Goal: Task Accomplishment & Management: Manage account settings

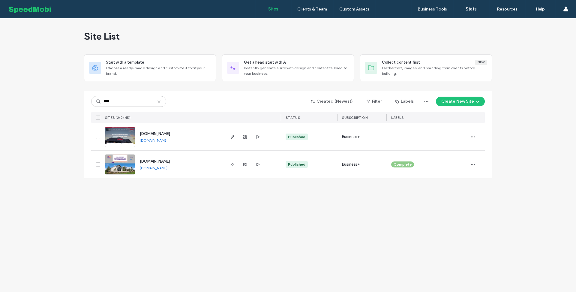
type input "****"
click at [156, 133] on span "www.nielsencustomhomes.com" at bounding box center [155, 133] width 30 height 4
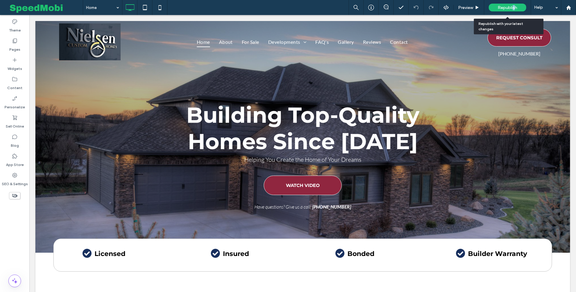
click at [514, 6] on span "Republish" at bounding box center [507, 7] width 19 height 5
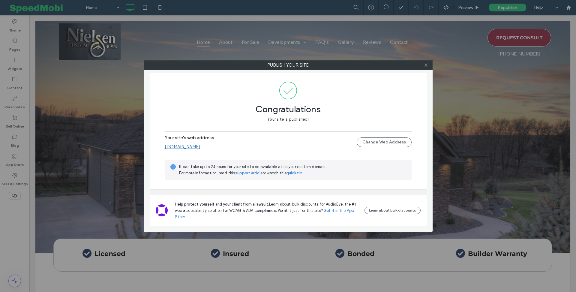
click at [426, 66] on icon at bounding box center [426, 65] width 4 height 4
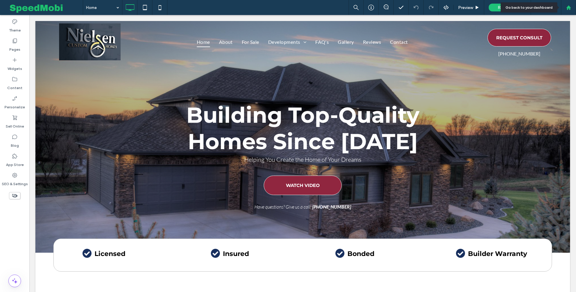
click at [568, 10] on div at bounding box center [568, 7] width 15 height 15
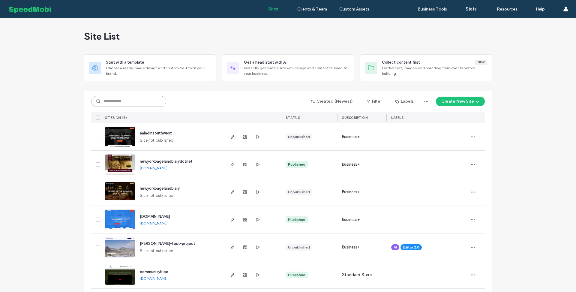
click at [151, 99] on input at bounding box center [128, 101] width 75 height 11
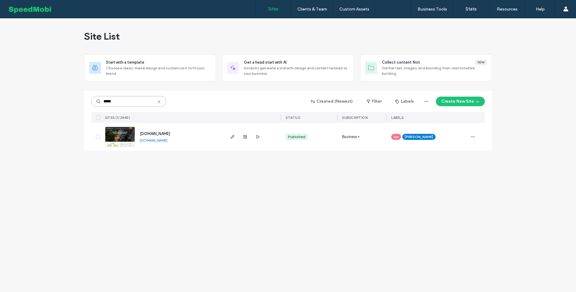
type input "*****"
click at [162, 133] on span "www.ottawainstanthomes.net" at bounding box center [155, 133] width 30 height 4
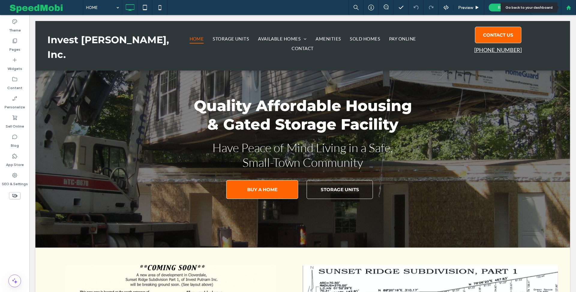
click at [568, 7] on use at bounding box center [568, 7] width 4 height 4
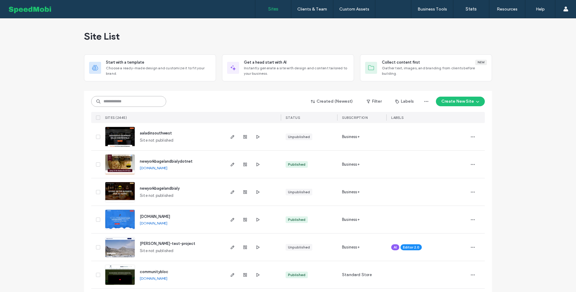
click at [127, 103] on input at bounding box center [128, 101] width 75 height 11
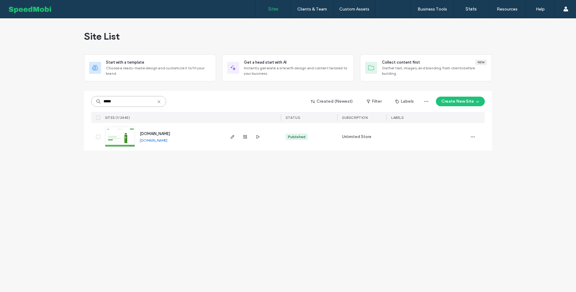
type input "*****"
click at [153, 133] on span "www.drinkj1a.com" at bounding box center [155, 133] width 30 height 4
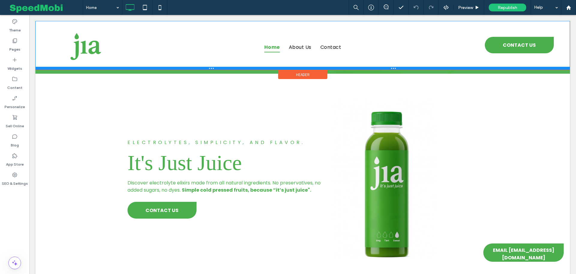
drag, startPoint x: 265, startPoint y: 83, endPoint x: 265, endPoint y: 69, distance: 14.1
click at [265, 69] on div at bounding box center [302, 68] width 535 height 3
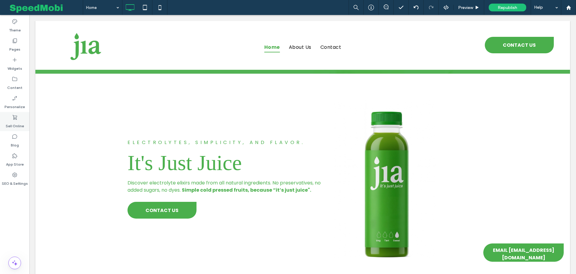
click at [16, 119] on use at bounding box center [15, 117] width 4 height 5
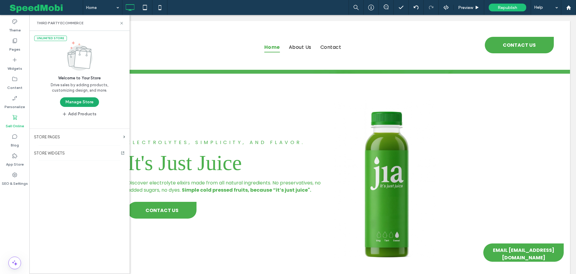
click at [73, 105] on button "Manage Store" at bounding box center [79, 102] width 39 height 10
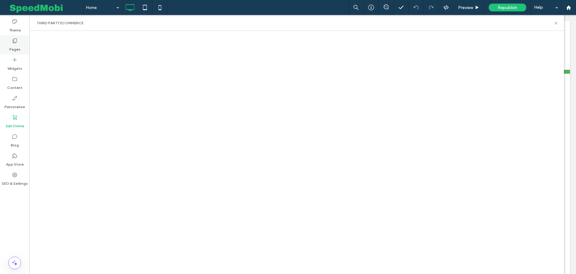
click at [14, 39] on icon at bounding box center [15, 41] width 6 height 6
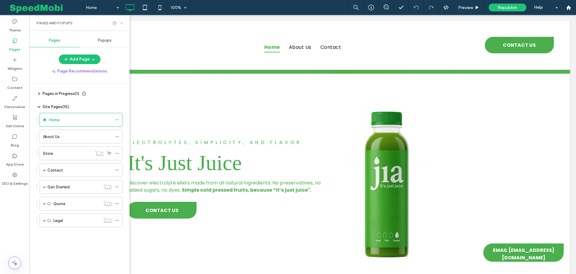
click at [121, 22] on use at bounding box center [121, 23] width 2 height 2
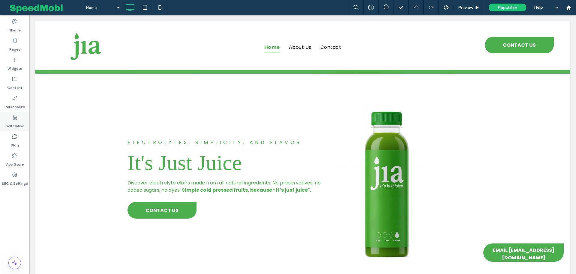
click at [19, 116] on div "Sell Online" at bounding box center [14, 121] width 29 height 19
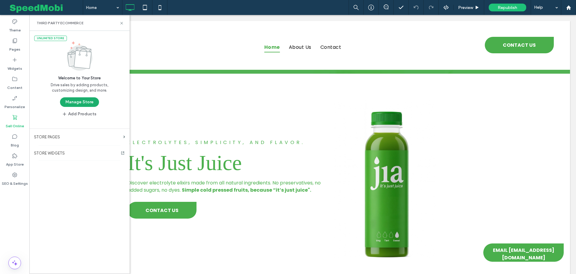
click at [83, 101] on button "Manage Store" at bounding box center [79, 102] width 39 height 10
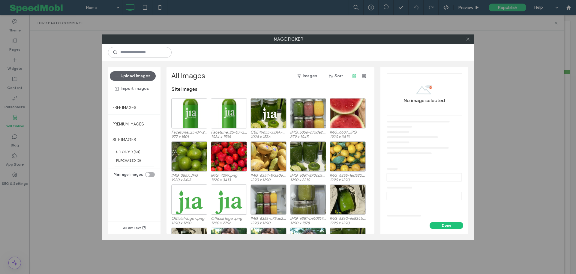
click at [468, 41] on span at bounding box center [468, 39] width 4 height 9
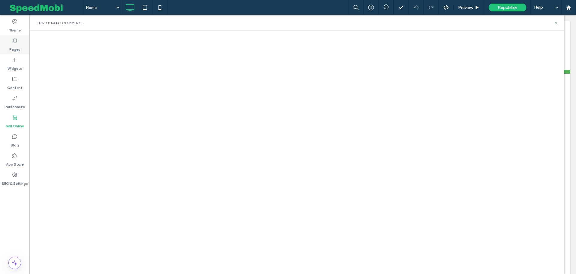
click at [17, 42] on icon at bounding box center [15, 41] width 6 height 6
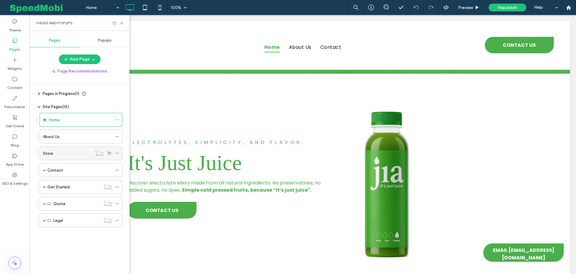
click at [66, 154] on div "Store" at bounding box center [67, 154] width 49 height 6
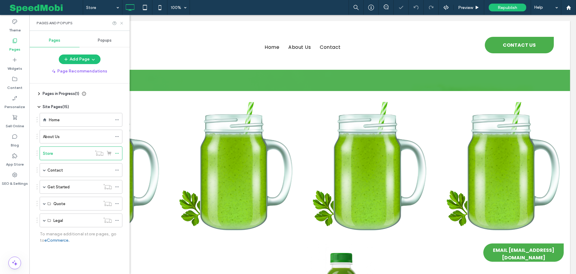
click at [121, 23] on icon at bounding box center [121, 23] width 4 height 4
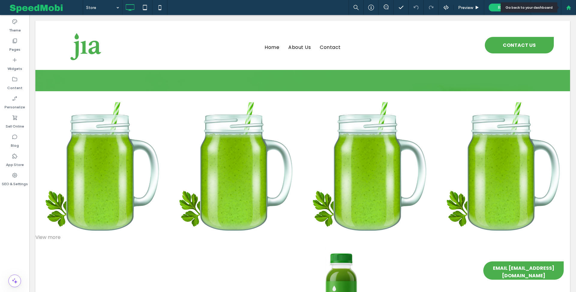
click at [566, 14] on div at bounding box center [568, 7] width 15 height 15
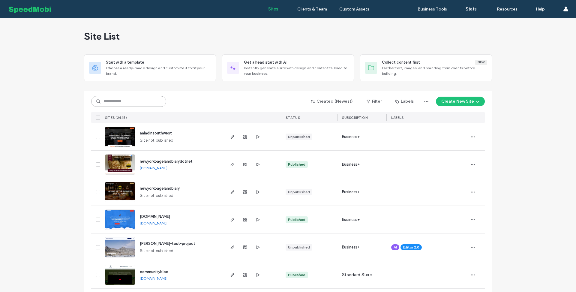
click at [127, 104] on input at bounding box center [128, 101] width 75 height 11
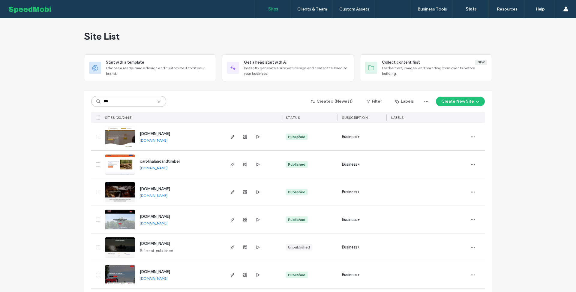
type input "***"
click at [152, 133] on span "[DOMAIN_NAME]" at bounding box center [155, 133] width 30 height 4
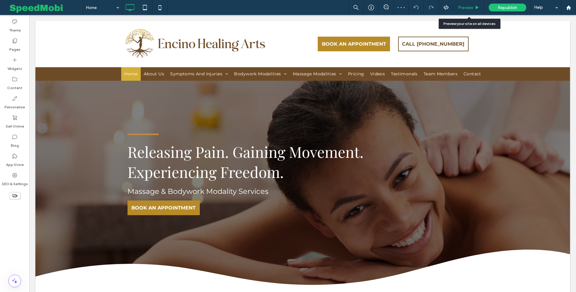
click at [469, 10] on span "Preview" at bounding box center [465, 7] width 15 height 5
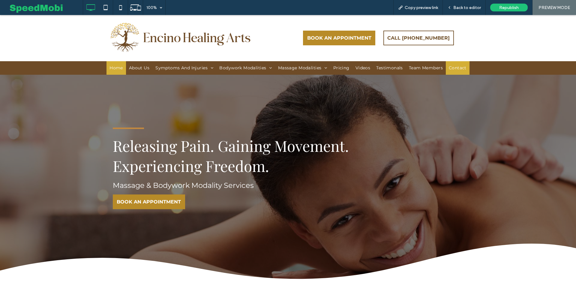
click at [458, 68] on span "Contact" at bounding box center [458, 68] width 18 height 6
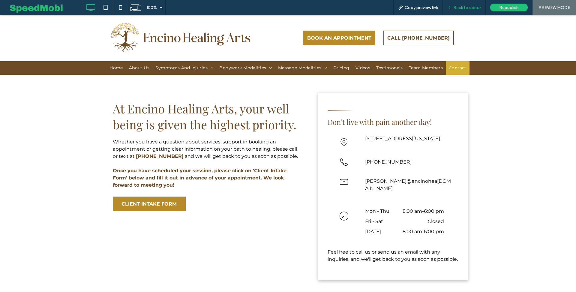
click at [462, 3] on div "Back to editor" at bounding box center [464, 7] width 43 height 15
click at [469, 11] on div "Back to editor" at bounding box center [464, 7] width 43 height 15
click at [463, 6] on span "Back to editor" at bounding box center [467, 7] width 28 height 5
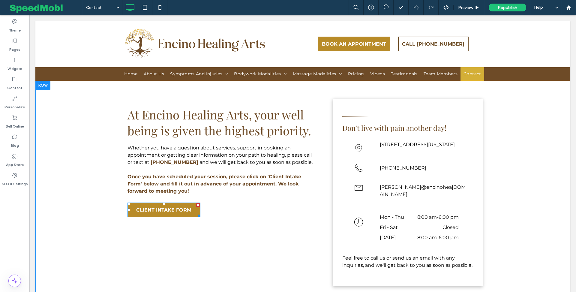
click at [186, 211] on span "CLIENT INTAKE FORM" at bounding box center [163, 210] width 55 height 12
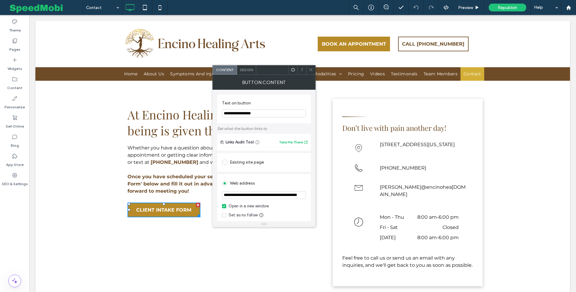
click at [268, 194] on input "**********" at bounding box center [264, 195] width 84 height 8
paste input "********"
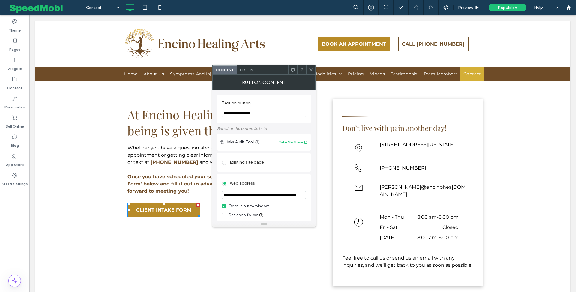
type input "**********"
click at [312, 69] on icon at bounding box center [311, 69] width 4 height 4
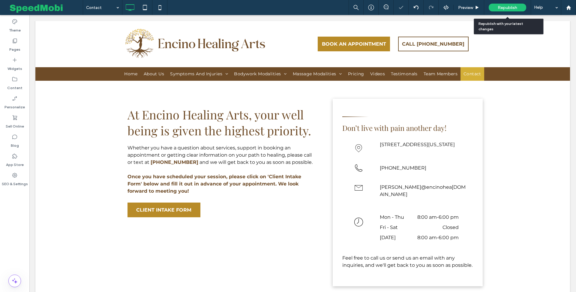
click at [503, 7] on span "Republish" at bounding box center [507, 7] width 19 height 5
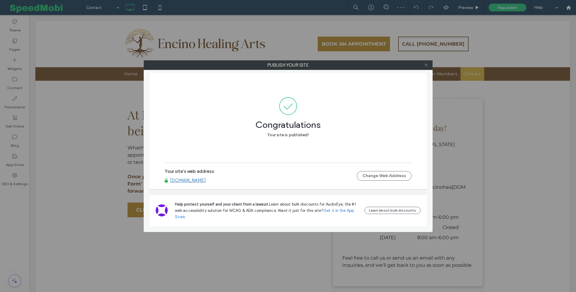
click at [426, 65] on use at bounding box center [425, 65] width 3 height 3
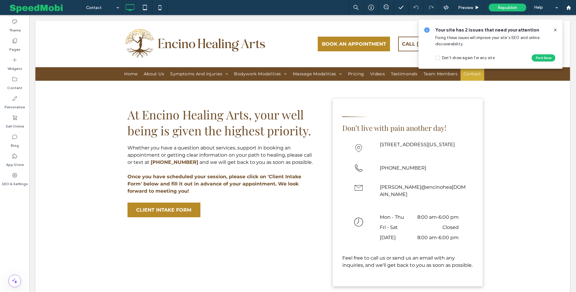
click at [555, 29] on icon at bounding box center [555, 30] width 5 height 5
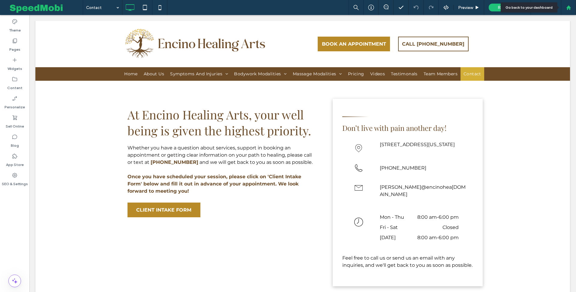
click at [571, 11] on div at bounding box center [568, 7] width 15 height 15
